Goal: Task Accomplishment & Management: Use online tool/utility

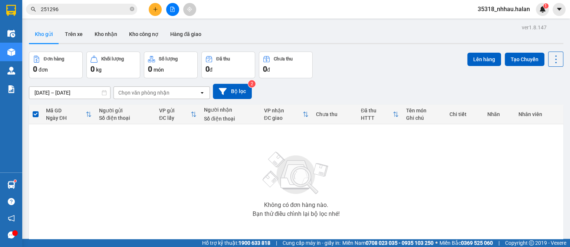
click at [168, 90] on div "Chọn văn phòng nhận" at bounding box center [143, 92] width 51 height 7
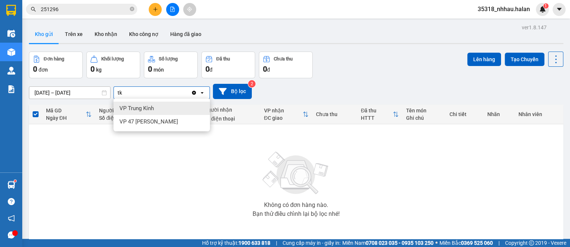
type input "tk"
click at [166, 111] on div "VP Trung Kính" at bounding box center [162, 108] width 96 height 13
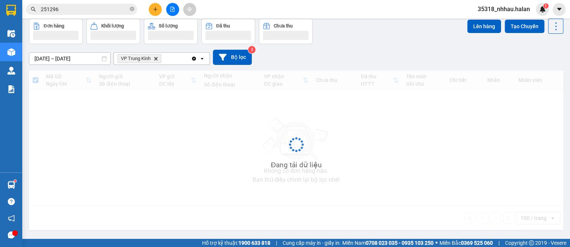
scroll to position [34, 0]
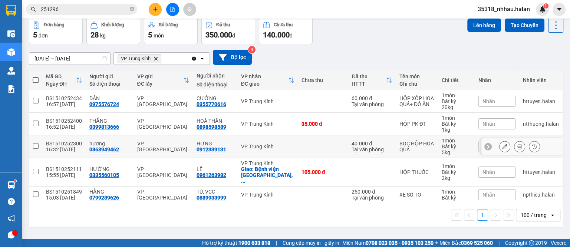
click at [286, 141] on td "VP Trung Kính" at bounding box center [267, 146] width 60 height 23
checkbox input "true"
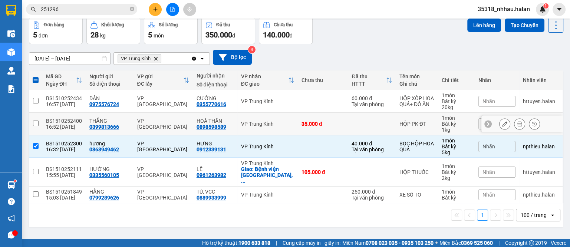
click at [298, 127] on td "35.000 đ" at bounding box center [323, 124] width 50 height 23
checkbox input "true"
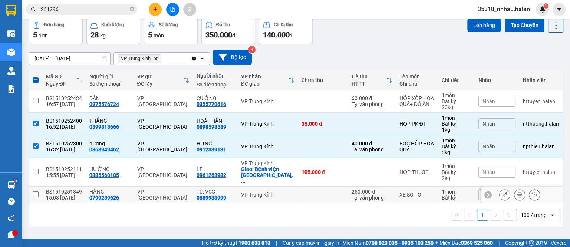
click at [305, 193] on td at bounding box center [323, 195] width 50 height 17
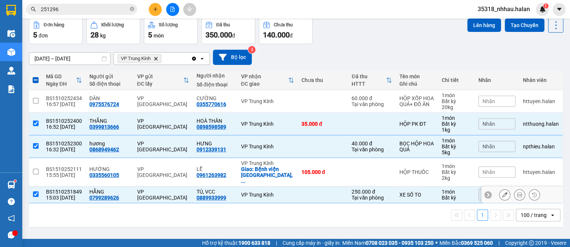
click at [309, 189] on td at bounding box center [323, 195] width 50 height 17
checkbox input "false"
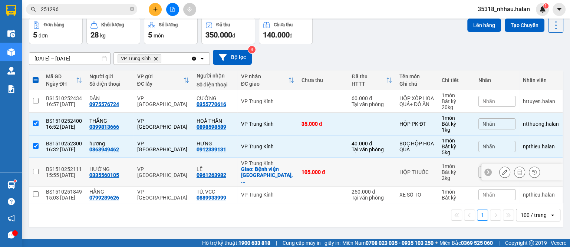
click at [312, 170] on div "105.000 đ" at bounding box center [323, 172] width 43 height 6
checkbox input "true"
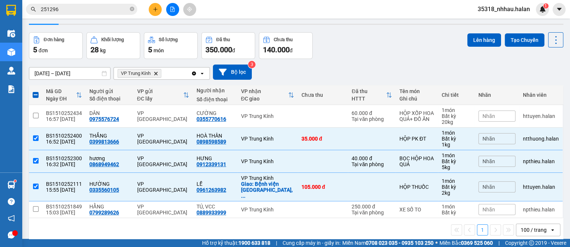
scroll to position [0, 0]
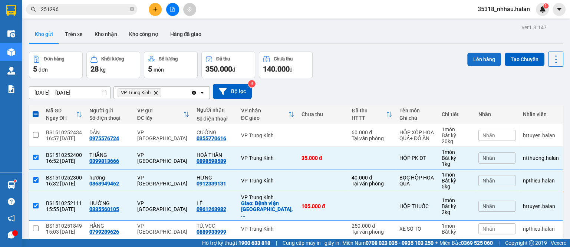
click at [467, 56] on button "Lên hàng" at bounding box center [484, 59] width 34 height 13
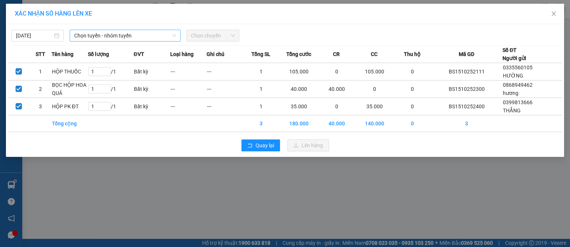
click at [139, 35] on span "Chọn tuyến - nhóm tuyến" at bounding box center [125, 35] width 102 height 11
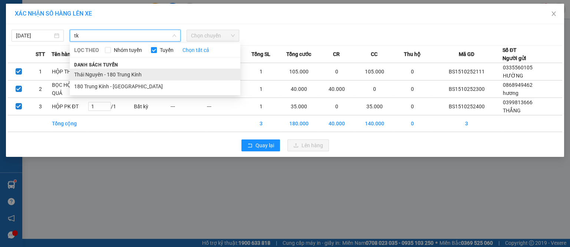
type input "tk"
click at [131, 78] on li "Thái Nguyên - 180 Trung Kính" at bounding box center [155, 75] width 171 height 12
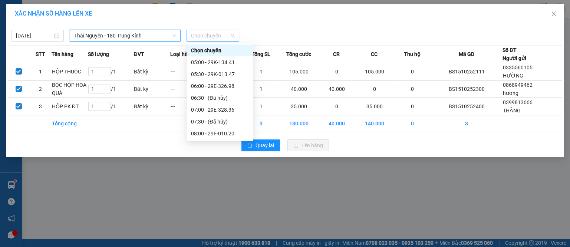
click at [221, 39] on span "Chọn chuyến" at bounding box center [212, 35] width 43 height 11
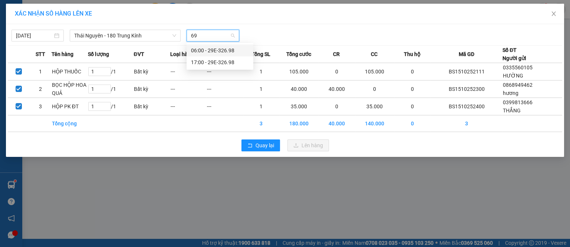
type input "698"
click at [213, 62] on div "17:00 - 29E-326.98" at bounding box center [220, 62] width 58 height 8
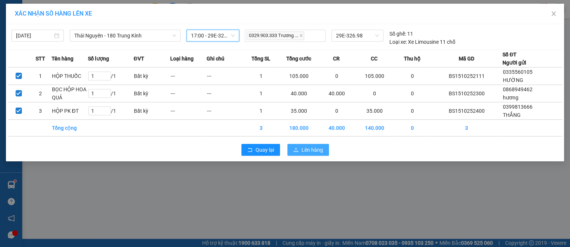
click at [304, 149] on span "Lên hàng" at bounding box center [313, 150] width 22 height 8
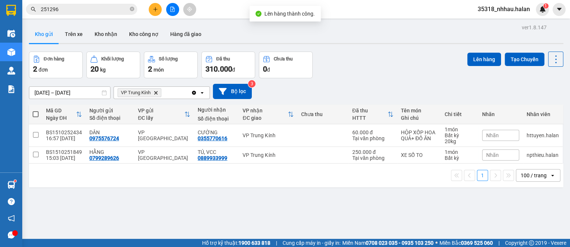
click at [194, 94] on icon "Clear all" at bounding box center [194, 93] width 4 height 4
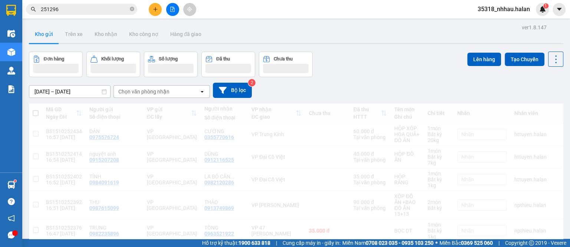
click at [180, 93] on div "Chọn văn phòng nhận" at bounding box center [156, 92] width 85 height 12
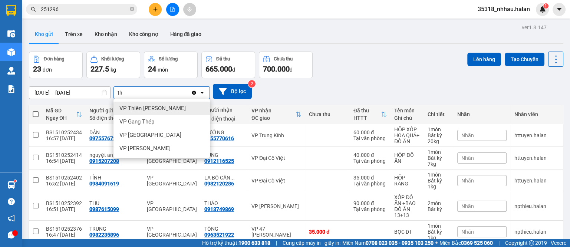
type input "t"
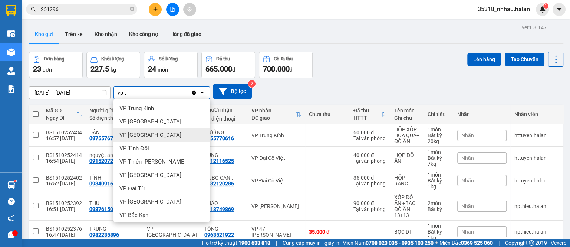
type input "vp t"
click at [194, 94] on icon "Clear all" at bounding box center [194, 93] width 4 height 4
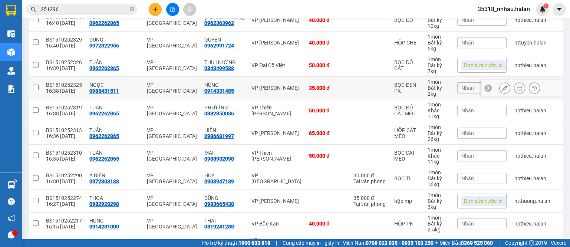
scroll to position [326, 0]
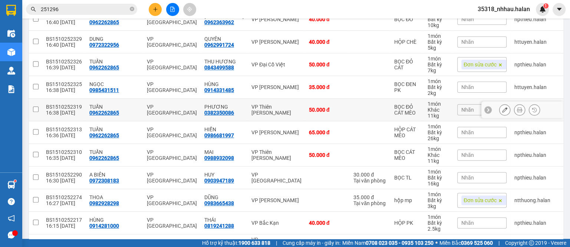
click at [251, 114] on div "VP Thiên [PERSON_NAME]" at bounding box center [276, 110] width 50 height 12
checkbox input "true"
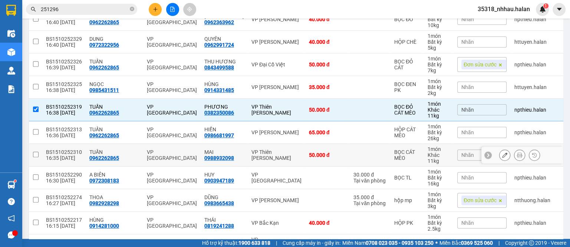
click at [251, 149] on div "VP Thiên [PERSON_NAME]" at bounding box center [276, 155] width 50 height 12
checkbox input "true"
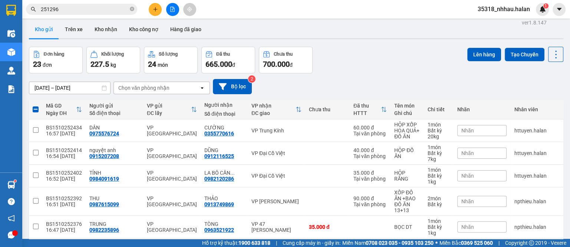
scroll to position [0, 0]
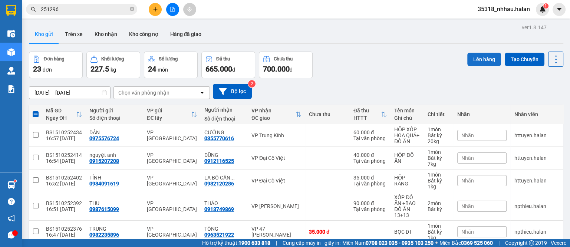
click at [473, 58] on button "Lên hàng" at bounding box center [484, 59] width 34 height 13
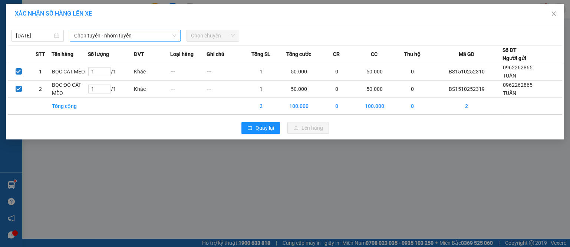
click at [85, 37] on span "Chọn tuyến - nhóm tuyến" at bounding box center [125, 35] width 102 height 11
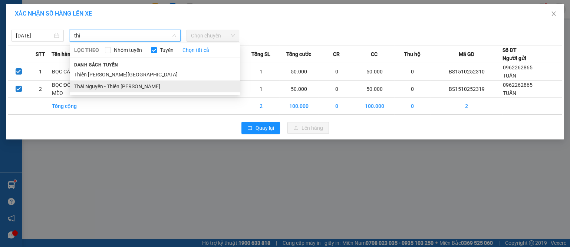
type input "thi"
click at [113, 89] on li "Thái Nguyên - Thiên [PERSON_NAME]" at bounding box center [155, 86] width 171 height 12
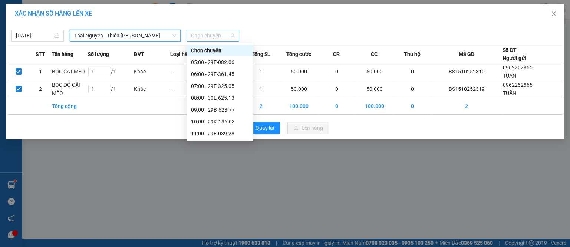
click at [215, 34] on span "Chọn chuyến" at bounding box center [212, 35] width 43 height 11
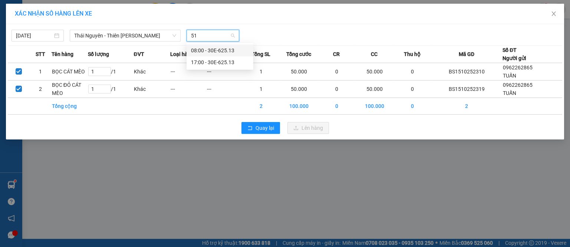
type input "513"
click at [232, 64] on div "17:00 - 30E-625.13" at bounding box center [220, 62] width 58 height 8
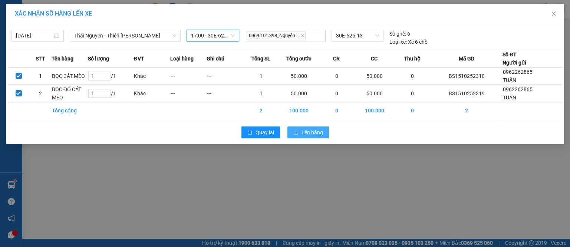
click at [315, 134] on span "Lên hàng" at bounding box center [313, 132] width 22 height 8
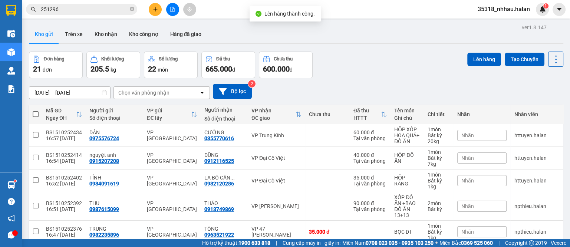
click at [168, 96] on div "Chọn văn phòng nhận" at bounding box center [156, 93] width 85 height 12
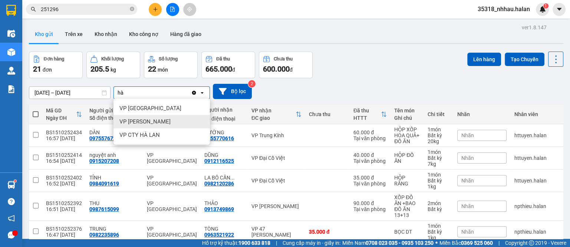
type input "hà"
click at [150, 121] on div "VP [PERSON_NAME]" at bounding box center [162, 121] width 96 height 13
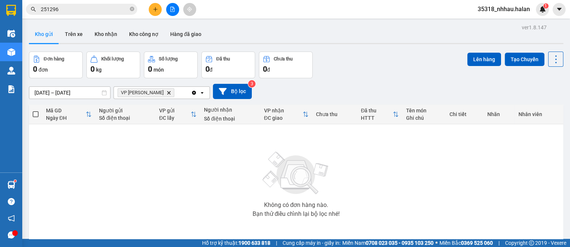
click at [178, 92] on div "VP [PERSON_NAME]" at bounding box center [152, 93] width 77 height 12
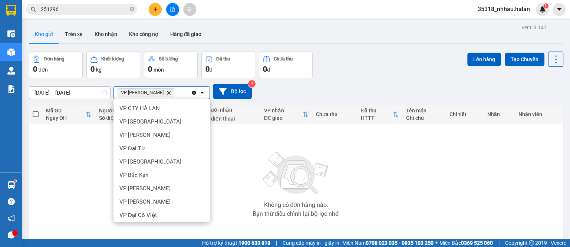
scroll to position [322, 0]
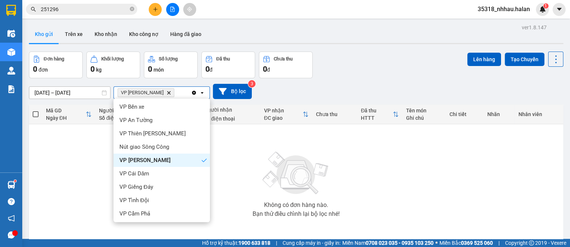
click at [149, 94] on span "VP [PERSON_NAME]" at bounding box center [146, 92] width 57 height 9
click at [167, 92] on icon "Delete" at bounding box center [169, 93] width 4 height 4
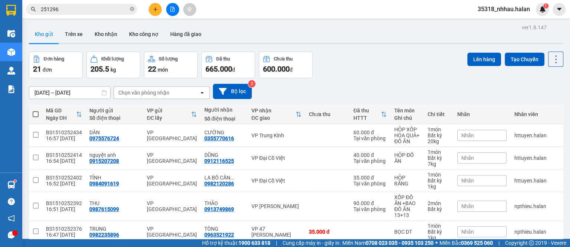
click at [148, 94] on div "Chọn văn phòng nhận" at bounding box center [143, 92] width 51 height 7
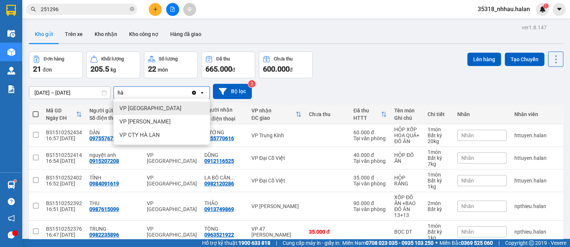
type input "hà"
click at [153, 109] on div "VP [GEOGRAPHIC_DATA]" at bounding box center [162, 108] width 96 height 13
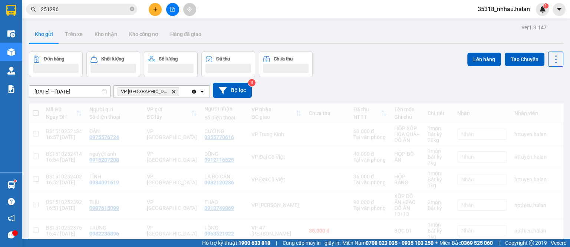
click at [174, 92] on div "VP Hà [GEOGRAPHIC_DATA]" at bounding box center [152, 92] width 77 height 12
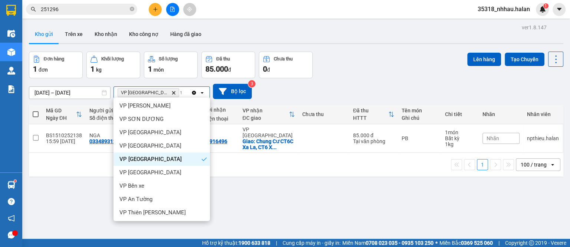
scroll to position [0, 0]
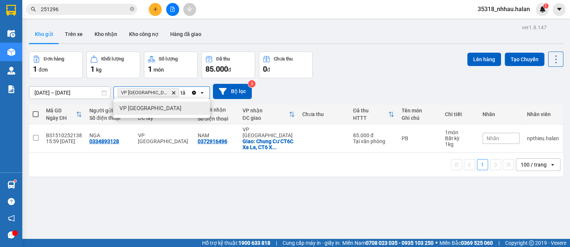
type input "tâ"
click at [162, 107] on div "VP [GEOGRAPHIC_DATA]" at bounding box center [162, 108] width 96 height 13
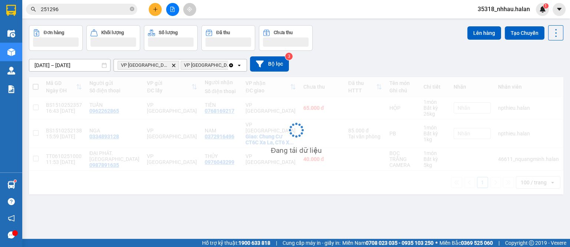
scroll to position [34, 0]
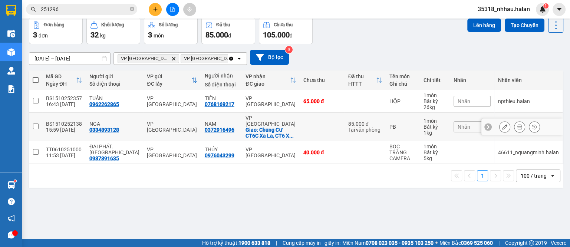
click at [280, 121] on td "VP Hà [GEOGRAPHIC_DATA]: Chung Cư CT6C Xa La, CT6 X ..." at bounding box center [270, 127] width 57 height 29
checkbox input "true"
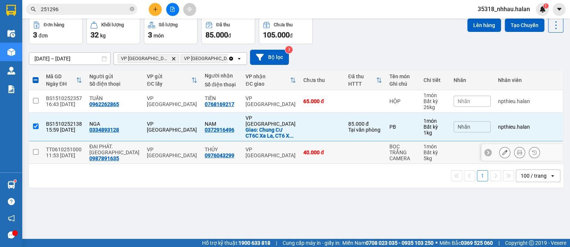
click at [280, 141] on td "VP [GEOGRAPHIC_DATA]" at bounding box center [270, 152] width 57 height 23
checkbox input "true"
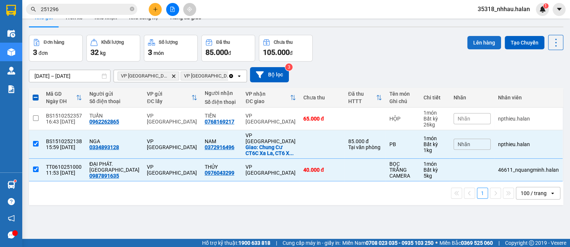
scroll to position [0, 0]
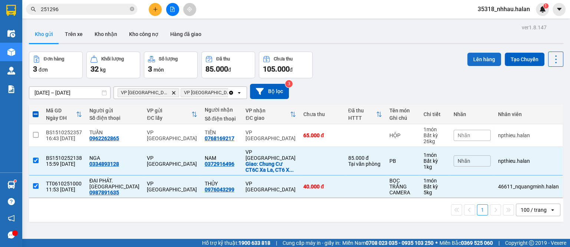
click at [482, 56] on button "Lên hàng" at bounding box center [484, 59] width 34 height 13
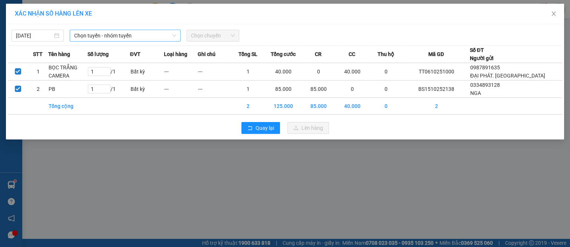
click at [104, 37] on span "Chọn tuyến - nhóm tuyến" at bounding box center [125, 35] width 102 height 11
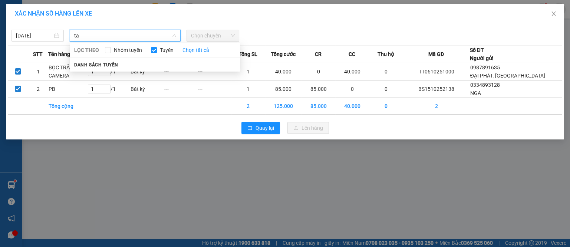
type input "t"
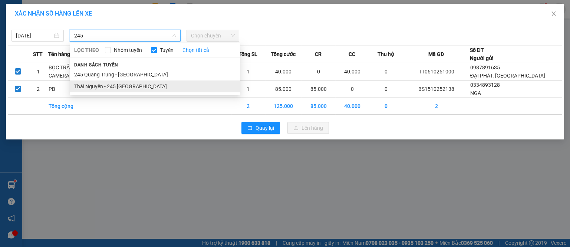
type input "245"
click at [135, 85] on li "Thái Nguyên - 245 [GEOGRAPHIC_DATA]" at bounding box center [155, 86] width 171 height 12
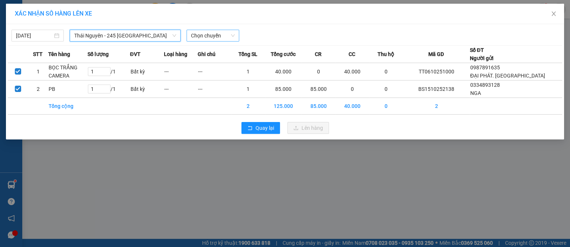
click at [226, 38] on span "Chọn chuyến" at bounding box center [212, 35] width 43 height 11
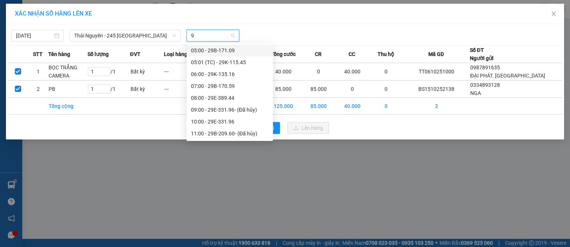
type input "94"
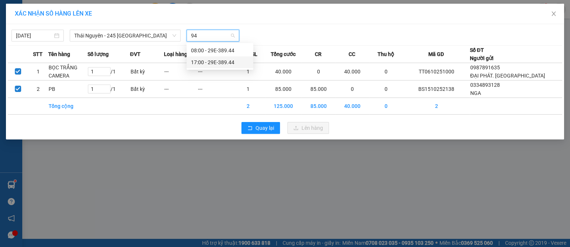
click at [218, 64] on div "17:00 - 29E-389.44" at bounding box center [220, 62] width 58 height 8
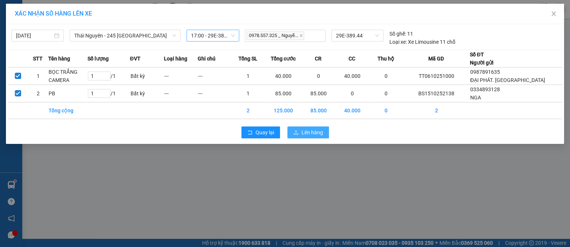
click at [292, 128] on button "Lên hàng" at bounding box center [308, 132] width 42 height 12
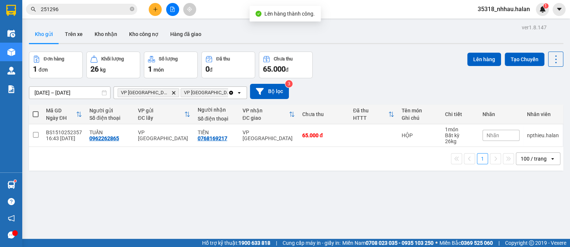
click at [228, 92] on icon "Clear all" at bounding box center [231, 93] width 6 height 6
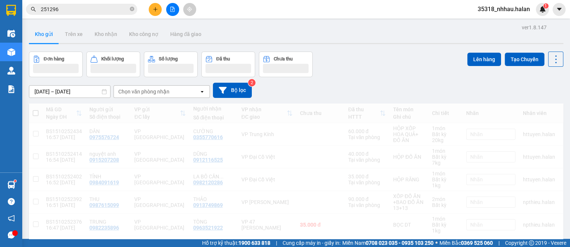
scroll to position [34, 0]
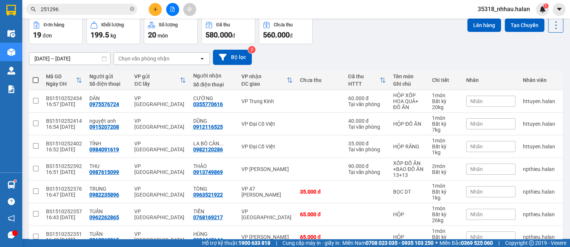
click at [179, 58] on div "Chọn văn phòng nhận" at bounding box center [156, 59] width 85 height 12
type input "nt"
click at [188, 75] on div "VP [PERSON_NAME]" at bounding box center [162, 74] width 96 height 13
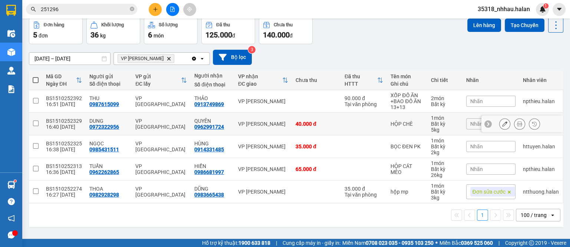
click at [211, 121] on div "QUYÊN" at bounding box center [212, 121] width 36 height 6
checkbox input "true"
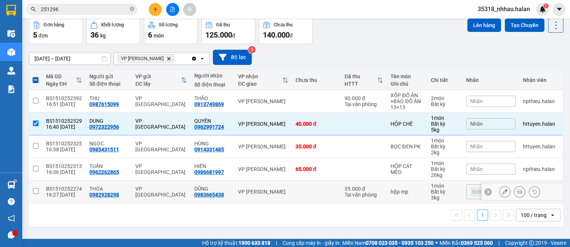
click at [216, 188] on div "DŨNG" at bounding box center [212, 189] width 36 height 6
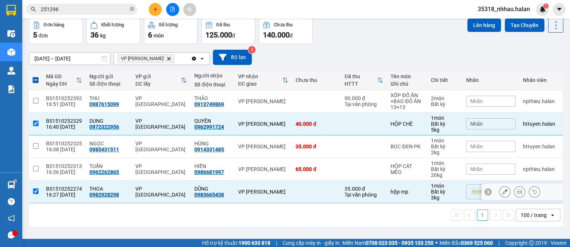
checkbox input "true"
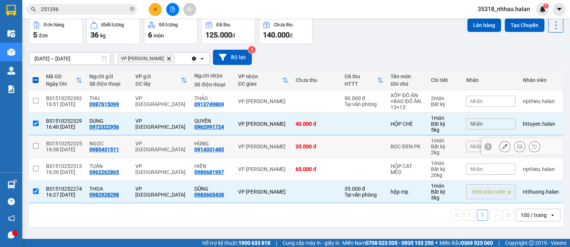
click at [226, 149] on div "HÙNG 0914331485" at bounding box center [212, 147] width 36 height 12
checkbox input "true"
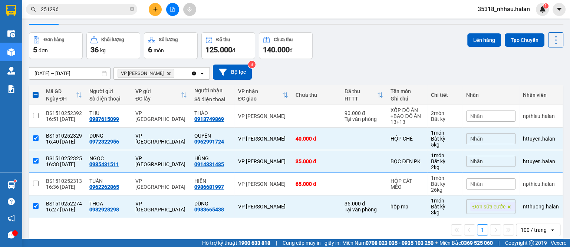
scroll to position [0, 0]
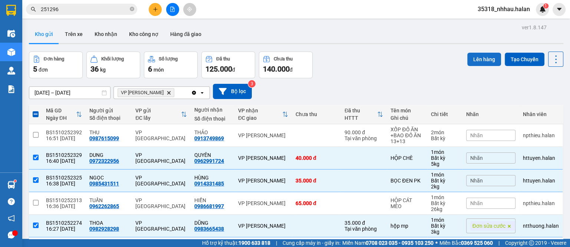
click at [476, 56] on button "Lên hàng" at bounding box center [484, 59] width 34 height 13
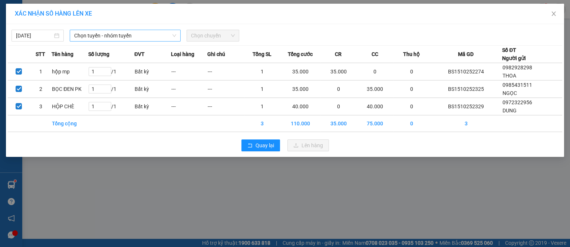
click at [135, 38] on span "Chọn tuyến - nhóm tuyến" at bounding box center [125, 35] width 102 height 11
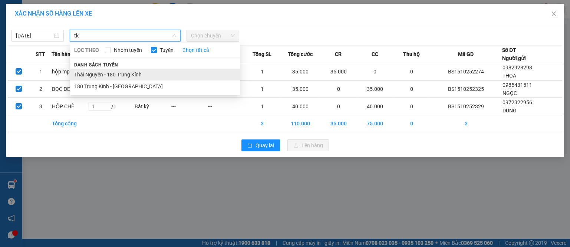
type input "tk"
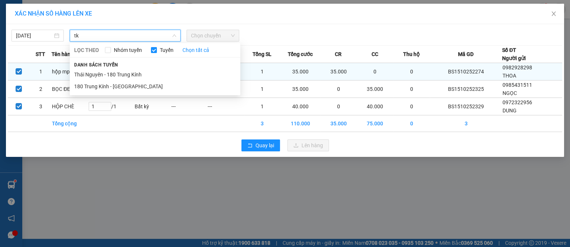
drag, startPoint x: 134, startPoint y: 74, endPoint x: 141, endPoint y: 73, distance: 6.8
click at [134, 73] on li "Thái Nguyên - 180 Trung Kính" at bounding box center [155, 75] width 171 height 12
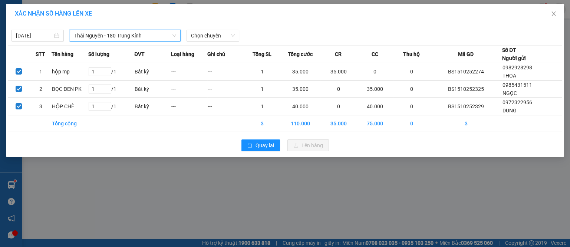
click at [121, 37] on span "Thái Nguyên - 180 Trung Kính" at bounding box center [125, 35] width 102 height 11
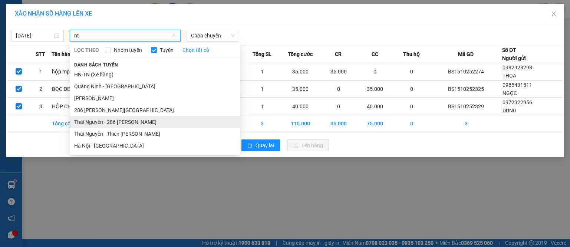
type input "nt"
click at [131, 121] on li "Thái Nguyên - 286 [PERSON_NAME]" at bounding box center [155, 122] width 171 height 12
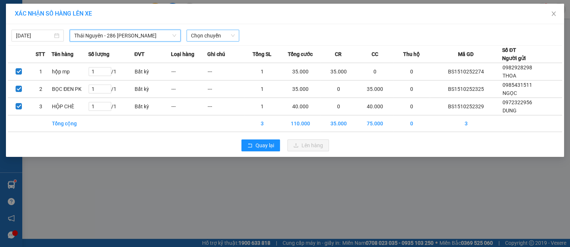
click at [203, 40] on span "Chọn chuyến" at bounding box center [212, 35] width 43 height 11
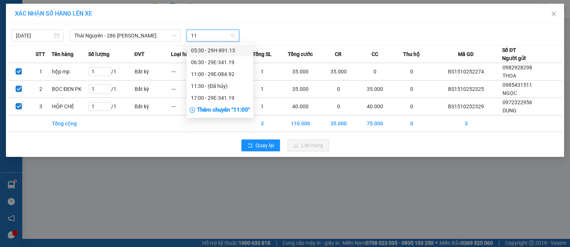
type input "119"
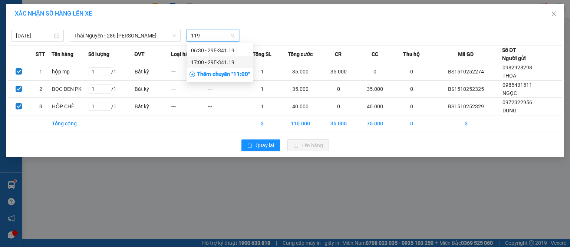
click at [213, 65] on div "17:00 - 29E-341.19" at bounding box center [220, 62] width 58 height 8
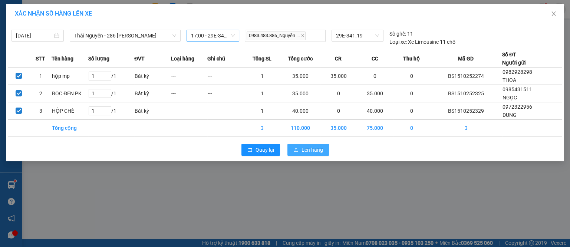
click at [305, 148] on span "Lên hàng" at bounding box center [313, 150] width 22 height 8
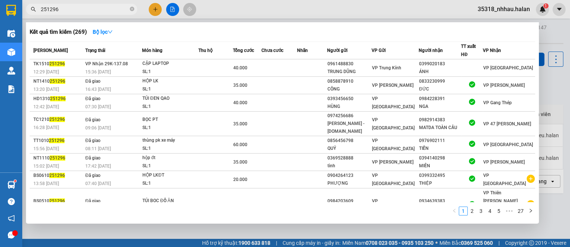
click at [113, 10] on input "251296" at bounding box center [85, 9] width 88 height 8
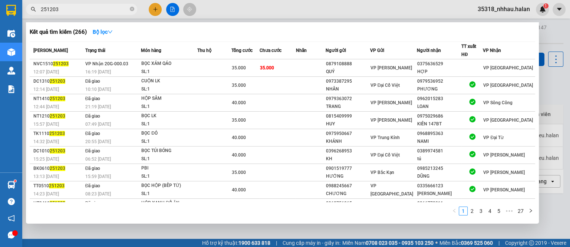
type input "251203"
click at [569, 98] on div at bounding box center [285, 123] width 570 height 247
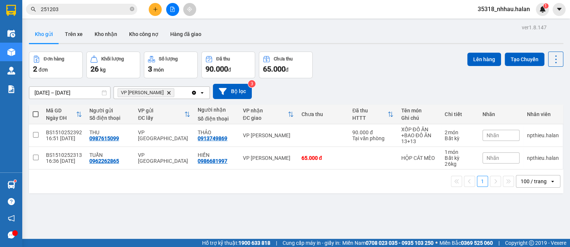
click at [167, 91] on icon "Delete" at bounding box center [169, 93] width 4 height 4
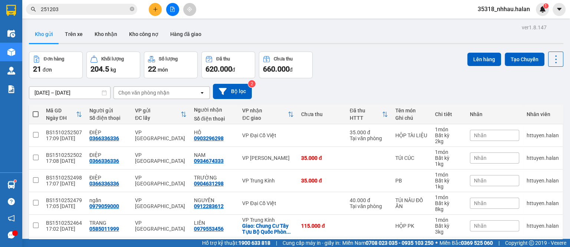
click at [167, 91] on div "Chọn văn phòng nhận" at bounding box center [143, 92] width 51 height 7
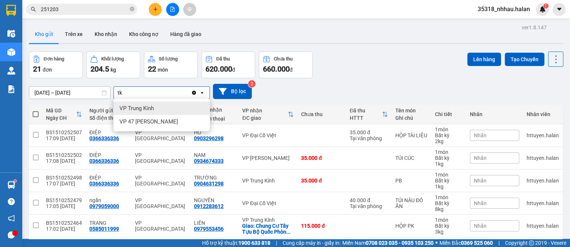
type input "tk"
click at [163, 107] on div "VP Trung Kính" at bounding box center [162, 108] width 96 height 13
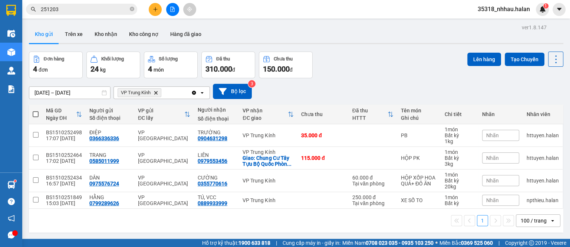
click at [156, 91] on icon "Delete" at bounding box center [156, 93] width 4 height 4
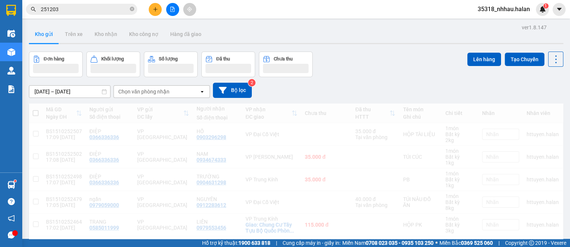
click at [156, 91] on div "Chọn văn phòng nhận" at bounding box center [143, 91] width 51 height 7
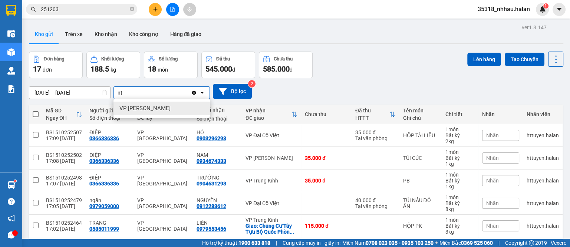
type input "nt"
click at [160, 106] on div "VP [PERSON_NAME]" at bounding box center [162, 108] width 96 height 13
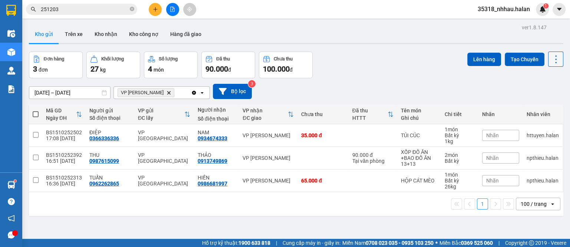
click at [555, 62] on button at bounding box center [555, 59] width 15 height 15
click at [540, 105] on span "Làm mới" at bounding box center [538, 105] width 20 height 7
click at [167, 93] on icon "VP Nguyễn Trãi, close by backspace" at bounding box center [168, 92] width 3 height 3
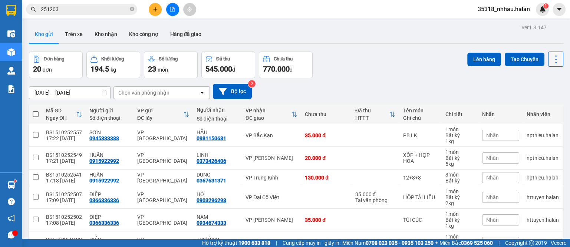
click at [551, 57] on icon at bounding box center [556, 59] width 10 height 10
click at [546, 106] on span "Làm mới" at bounding box center [538, 105] width 20 height 7
click at [551, 60] on icon at bounding box center [556, 59] width 10 height 10
click at [537, 103] on span "Làm mới" at bounding box center [538, 105] width 20 height 7
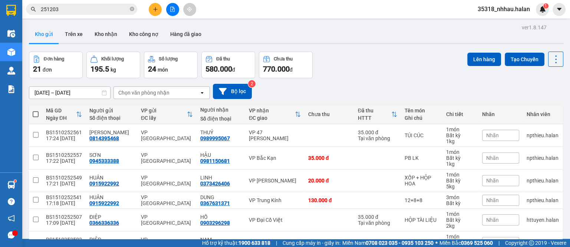
click at [138, 91] on div "Chọn văn phòng nhận" at bounding box center [143, 92] width 51 height 7
type input "bk"
click at [145, 109] on span "VP Bắc Kạn" at bounding box center [133, 108] width 29 height 7
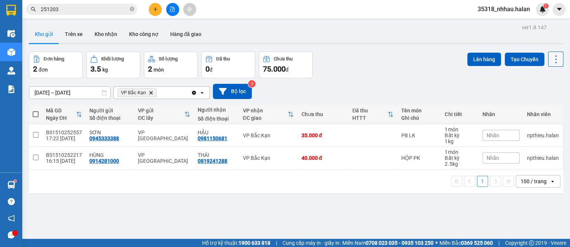
click at [551, 59] on icon at bounding box center [556, 59] width 10 height 10
click at [545, 104] on span "Làm mới" at bounding box center [538, 105] width 20 height 7
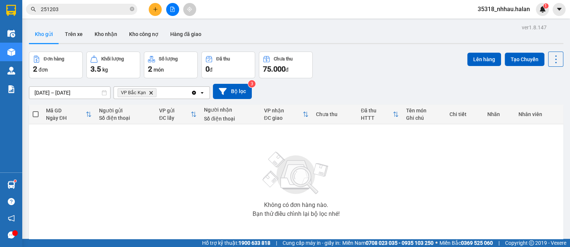
click at [149, 91] on icon "VP Bắc Kạn, close by backspace" at bounding box center [150, 92] width 3 height 3
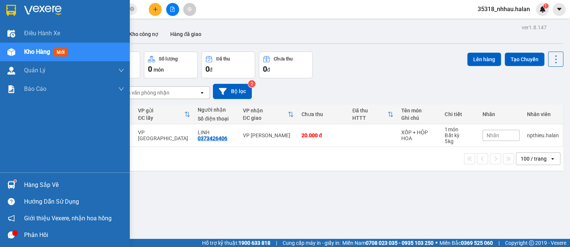
click at [38, 185] on div "Hàng sắp về" at bounding box center [74, 185] width 100 height 11
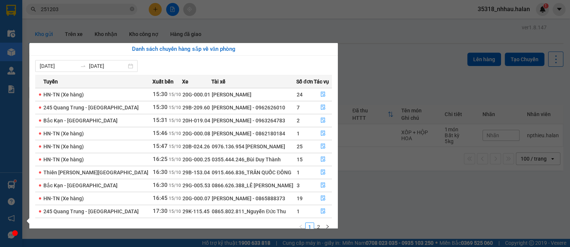
click at [384, 52] on section "Kết quả tìm kiếm ( 266 ) Bộ lọc Mã ĐH Trạng thái Món hàng Thu hộ Tổng cước Chưa…" at bounding box center [285, 123] width 570 height 247
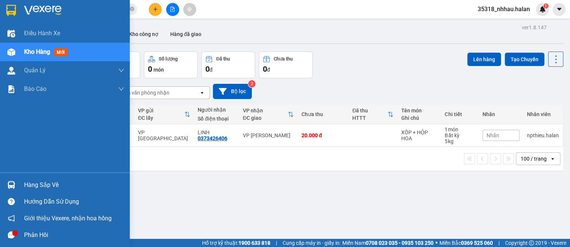
click at [29, 184] on div "Hàng sắp về" at bounding box center [74, 185] width 100 height 11
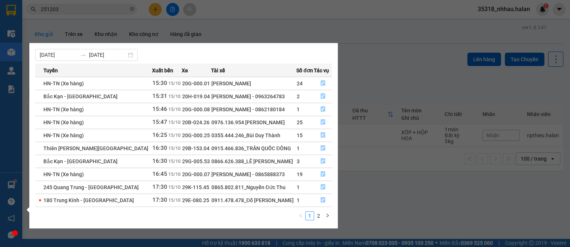
scroll to position [12, 0]
click at [320, 216] on link "2" at bounding box center [319, 215] width 8 height 8
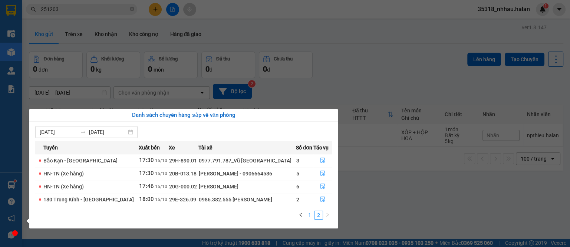
scroll to position [0, 0]
click at [308, 215] on link "1" at bounding box center [310, 215] width 8 height 8
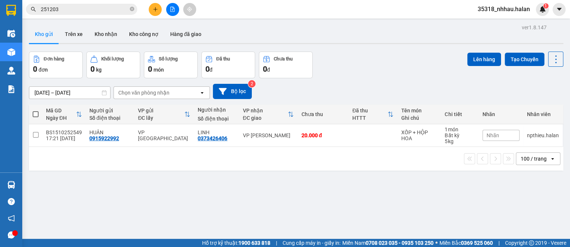
click at [390, 60] on section "Kết quả tìm kiếm ( 266 ) Bộ lọc Mã ĐH Trạng thái Món hàng Thu hộ Tổng cước Chưa…" at bounding box center [285, 123] width 570 height 247
click at [553, 61] on icon at bounding box center [556, 59] width 10 height 10
click at [543, 106] on span "Làm mới" at bounding box center [538, 105] width 20 height 7
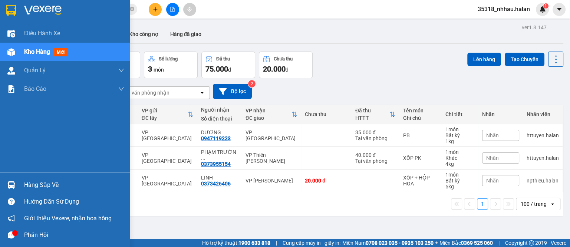
click at [45, 184] on div "Hàng sắp về" at bounding box center [74, 185] width 100 height 11
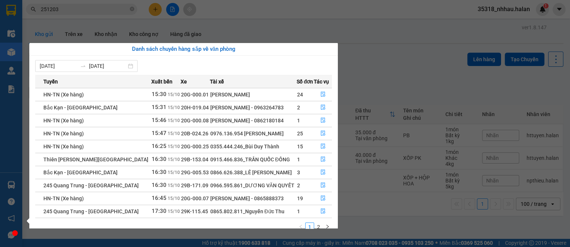
click at [385, 56] on section "Kết quả tìm kiếm ( 266 ) Bộ lọc Mã ĐH Trạng thái Món hàng Thu hộ Tổng cước Chưa…" at bounding box center [285, 123] width 570 height 247
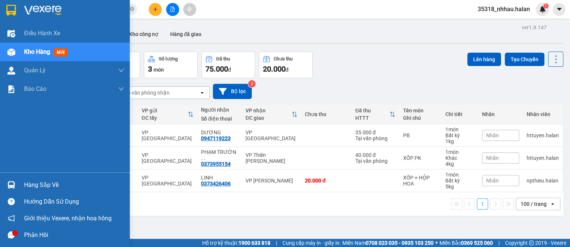
click at [49, 181] on div "Hàng sắp về" at bounding box center [74, 185] width 100 height 11
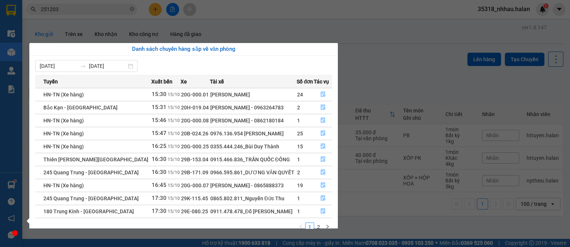
click at [364, 41] on section "Kết quả tìm kiếm ( 266 ) Bộ lọc Mã ĐH Trạng thái Món hàng Thu hộ Tổng cước Chưa…" at bounding box center [285, 123] width 570 height 247
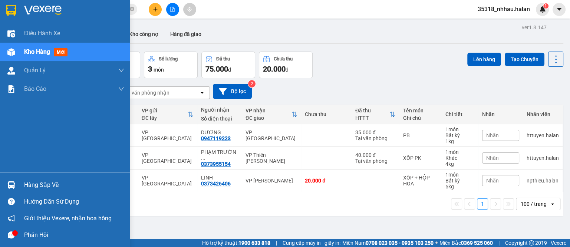
click at [28, 183] on div "Hàng sắp về" at bounding box center [74, 185] width 100 height 11
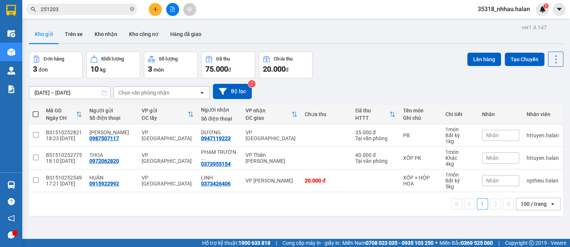
click at [440, 38] on section "Kết quả tìm kiếm ( 266 ) Bộ lọc Mã ĐH Trạng thái Món hàng Thu hộ Tổng cước Chưa…" at bounding box center [285, 123] width 570 height 247
click at [556, 59] on div "ver 1.8.147 Kho gửi Trên xe Kho nhận Kho công nợ Hàng đã giao Đơn hàng 3 đơn Kh…" at bounding box center [296, 145] width 540 height 247
click at [554, 60] on icon at bounding box center [556, 59] width 10 height 10
click at [551, 106] on div "Làm mới" at bounding box center [535, 105] width 44 height 7
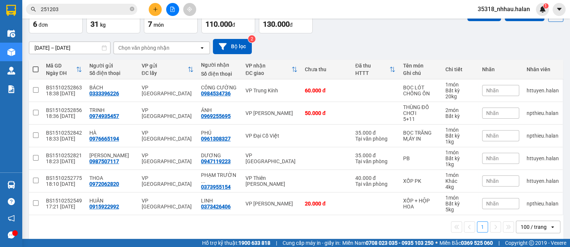
scroll to position [46, 0]
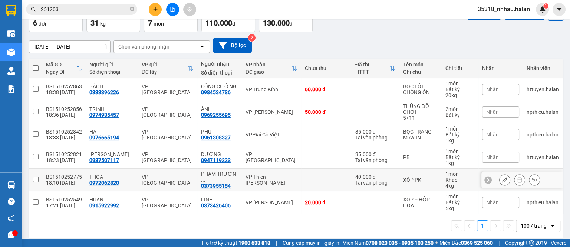
click at [37, 178] on input "checkbox" at bounding box center [36, 180] width 6 height 6
checkbox input "true"
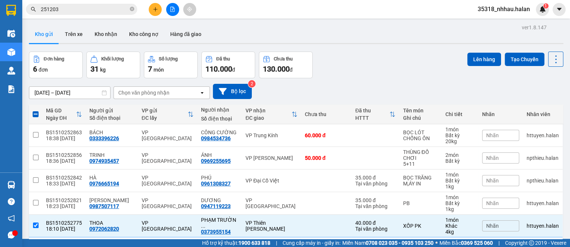
scroll to position [0, 0]
click at [473, 59] on button "Lên hàng" at bounding box center [484, 59] width 34 height 13
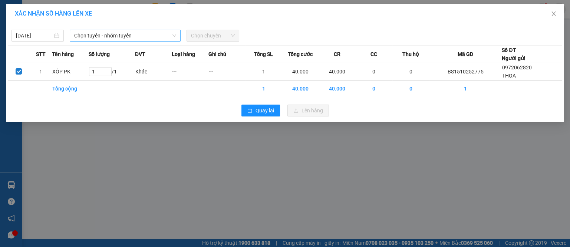
click at [151, 36] on span "Chọn tuyến - nhóm tuyến" at bounding box center [125, 35] width 102 height 11
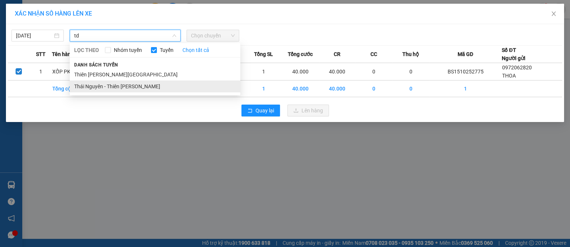
type input "td"
click at [129, 86] on li "Thái Nguyên - Thiên [PERSON_NAME]" at bounding box center [155, 86] width 171 height 12
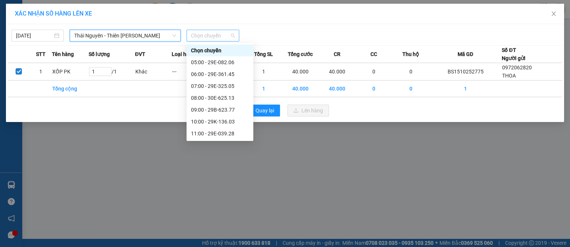
click at [221, 32] on span "Chọn chuyến" at bounding box center [212, 35] width 43 height 11
click at [214, 121] on div "19:00 - 30E-624.70" at bounding box center [220, 122] width 58 height 8
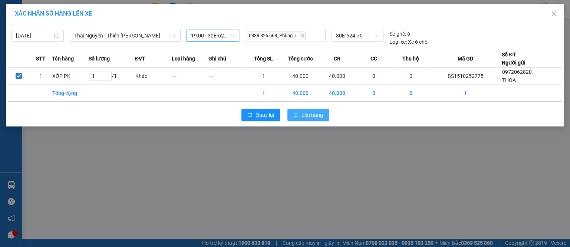
click at [315, 116] on span "Lên hàng" at bounding box center [313, 115] width 22 height 8
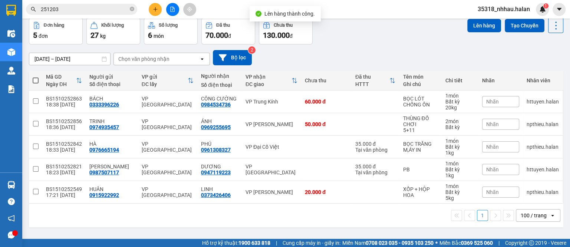
scroll to position [34, 0]
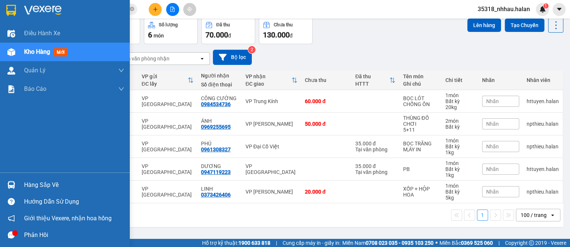
drag, startPoint x: 37, startPoint y: 183, endPoint x: 39, endPoint y: 178, distance: 5.3
click at [37, 184] on div "Hàng sắp về" at bounding box center [74, 185] width 100 height 11
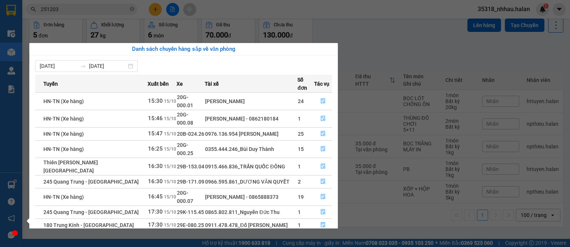
click at [381, 45] on section "Kết quả tìm kiếm ( 266 ) Bộ lọc Mã ĐH Trạng thái Món hàng Thu hộ Tổng cước Chưa…" at bounding box center [285, 123] width 570 height 247
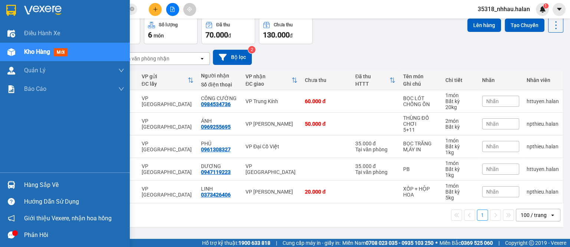
click at [46, 184] on div "Hàng sắp về" at bounding box center [74, 185] width 100 height 11
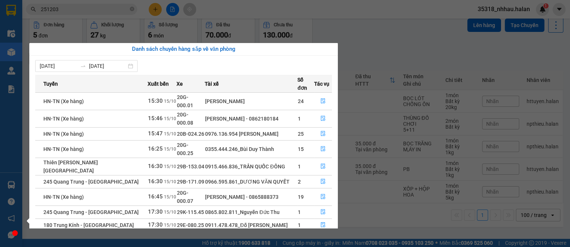
click at [393, 40] on section "Kết quả tìm kiếm ( 266 ) Bộ lọc Mã ĐH Trạng thái Món hàng Thu hộ Tổng cước Chưa…" at bounding box center [285, 123] width 570 height 247
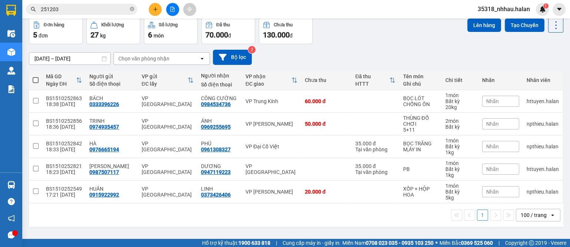
click at [148, 57] on div "Chọn văn phòng nhận" at bounding box center [143, 58] width 51 height 7
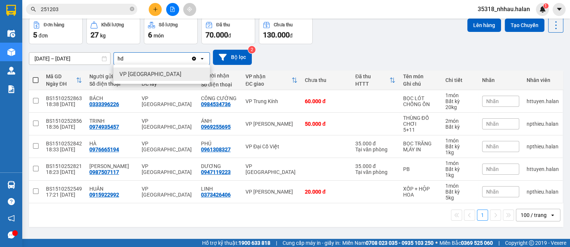
type input "hd"
click at [145, 76] on span "VP [GEOGRAPHIC_DATA]" at bounding box center [150, 73] width 62 height 7
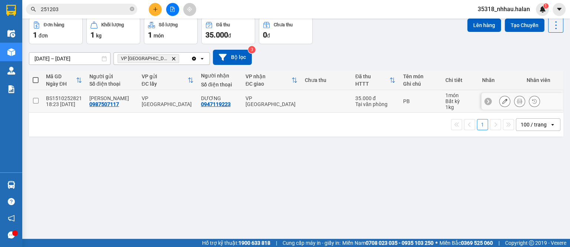
click at [35, 101] on input "checkbox" at bounding box center [36, 101] width 6 height 6
checkbox input "true"
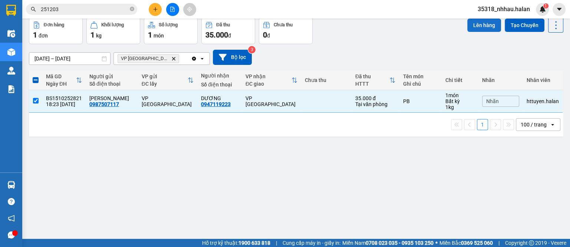
click at [493, 23] on button "Lên hàng" at bounding box center [484, 25] width 34 height 13
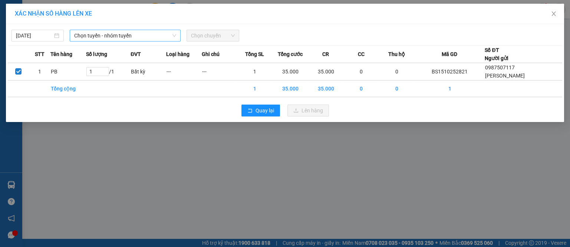
click at [160, 37] on span "Chọn tuyến - nhóm tuyến" at bounding box center [125, 35] width 102 height 11
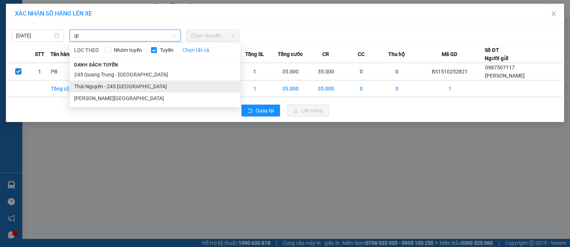
type input "qt"
click at [139, 86] on li "Thái Nguyên - 245 [GEOGRAPHIC_DATA]" at bounding box center [155, 86] width 171 height 12
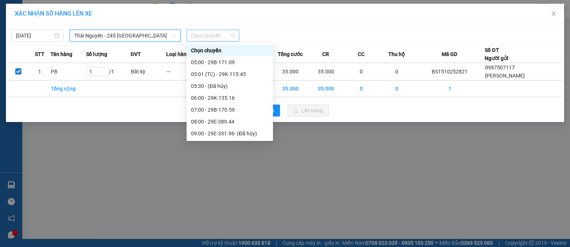
click at [211, 37] on span "Chọn chuyến" at bounding box center [212, 35] width 43 height 11
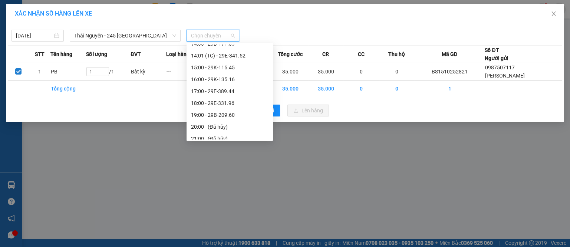
scroll to position [178, 0]
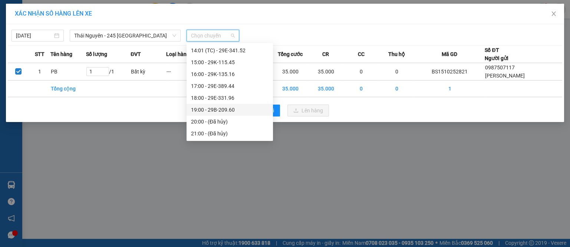
click at [220, 109] on div "19:00 - 29B-209.60" at bounding box center [230, 110] width 78 height 8
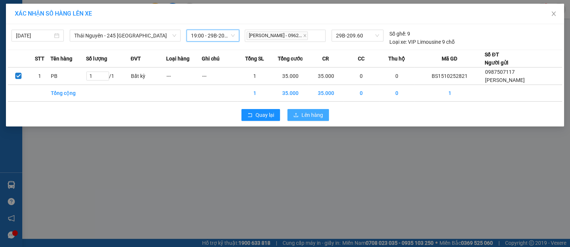
click at [306, 117] on span "Lên hàng" at bounding box center [313, 115] width 22 height 8
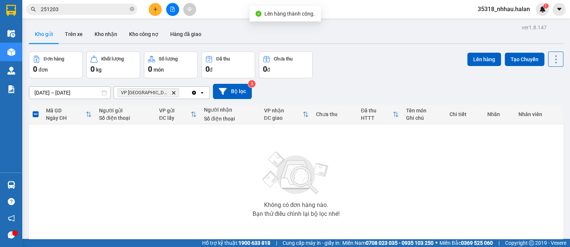
click at [172, 92] on icon "VP Hà Đông, close by backspace" at bounding box center [173, 92] width 3 height 3
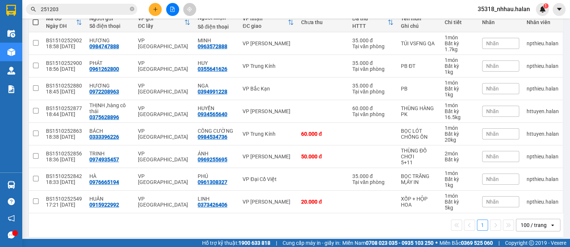
scroll to position [93, 0]
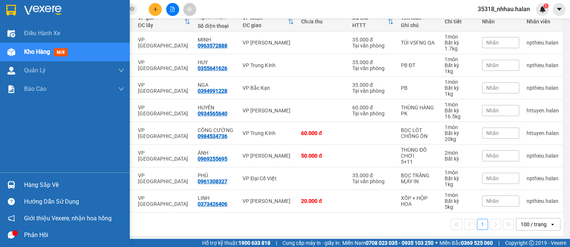
click at [46, 184] on div "Hàng sắp về" at bounding box center [74, 185] width 100 height 11
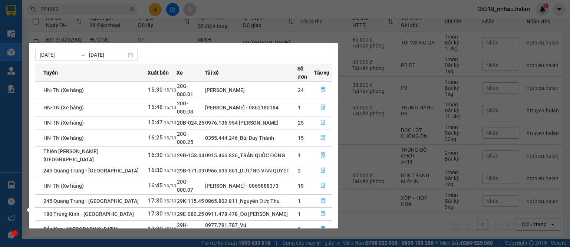
scroll to position [12, 0]
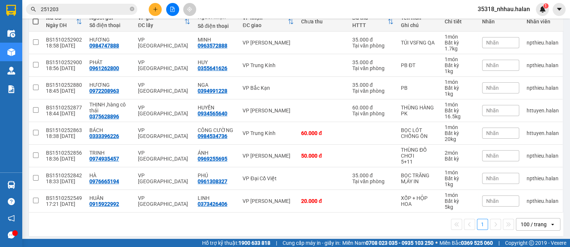
click at [91, 8] on section "Kết quả tìm kiếm ( 266 ) Bộ lọc Mã ĐH Trạng thái Món hàng Thu hộ Tổng cước Chưa…" at bounding box center [285, 123] width 570 height 247
click at [91, 8] on input "251203" at bounding box center [85, 9] width 88 height 8
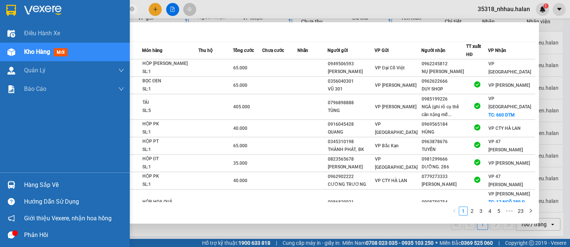
type input "251735"
click at [40, 185] on div "Hàng sắp về" at bounding box center [74, 185] width 100 height 11
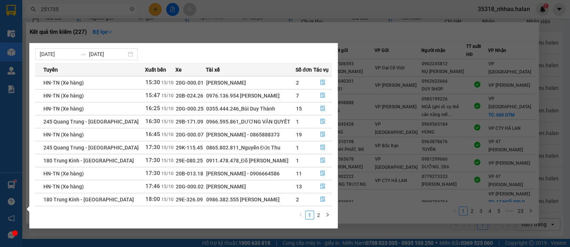
click at [394, 36] on section "Kết quả tìm kiếm ( 227 ) Bộ lọc Mã ĐH Trạng thái Món hàng Thu hộ Tổng cước Chưa…" at bounding box center [285, 123] width 570 height 247
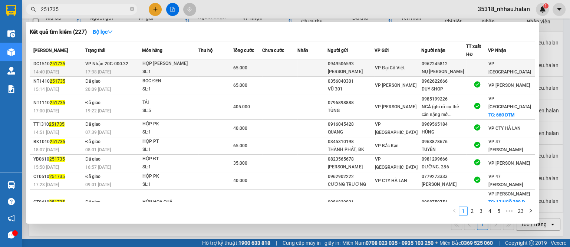
click at [233, 62] on td at bounding box center [215, 67] width 35 height 17
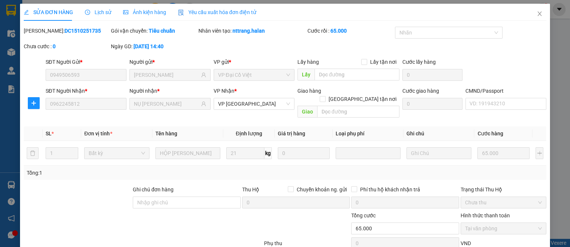
type input "0949506593"
type input "[PERSON_NAME]"
type input "0962245812"
type input "NỤ [PERSON_NAME]"
type input "0"
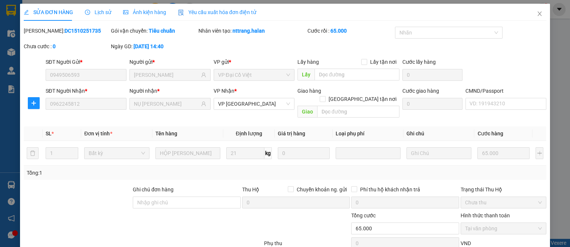
type input "65.000"
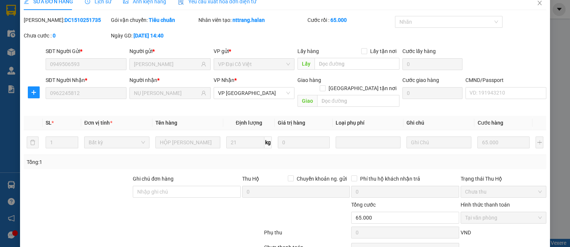
scroll to position [43, 0]
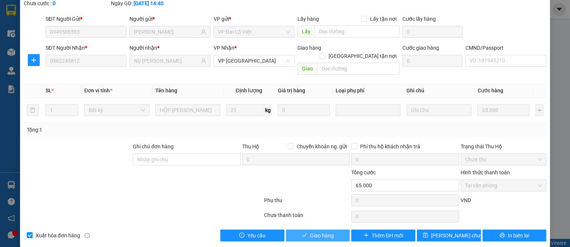
click at [322, 231] on span "Giao hàng" at bounding box center [322, 235] width 24 height 8
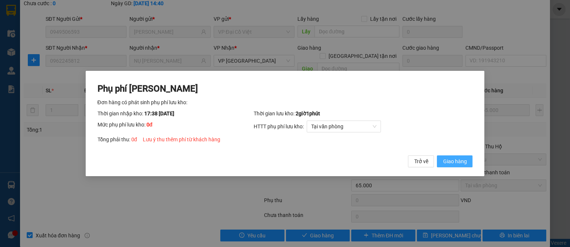
click at [445, 164] on span "Giao hàng" at bounding box center [455, 161] width 24 height 8
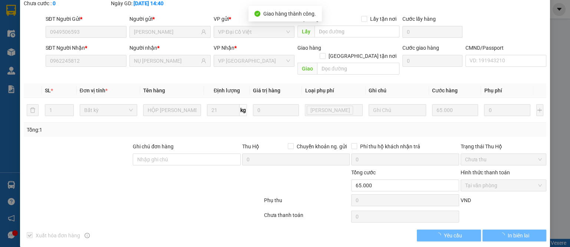
scroll to position [0, 0]
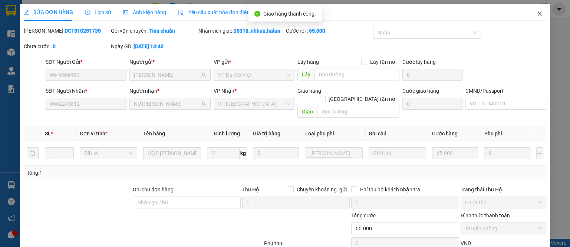
click at [538, 13] on icon "close" at bounding box center [540, 13] width 4 height 4
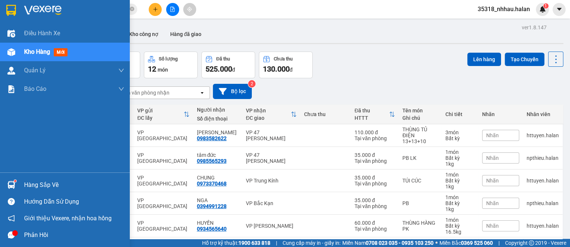
click at [49, 188] on div "Hàng sắp về" at bounding box center [74, 185] width 100 height 11
